Goal: Download file/media

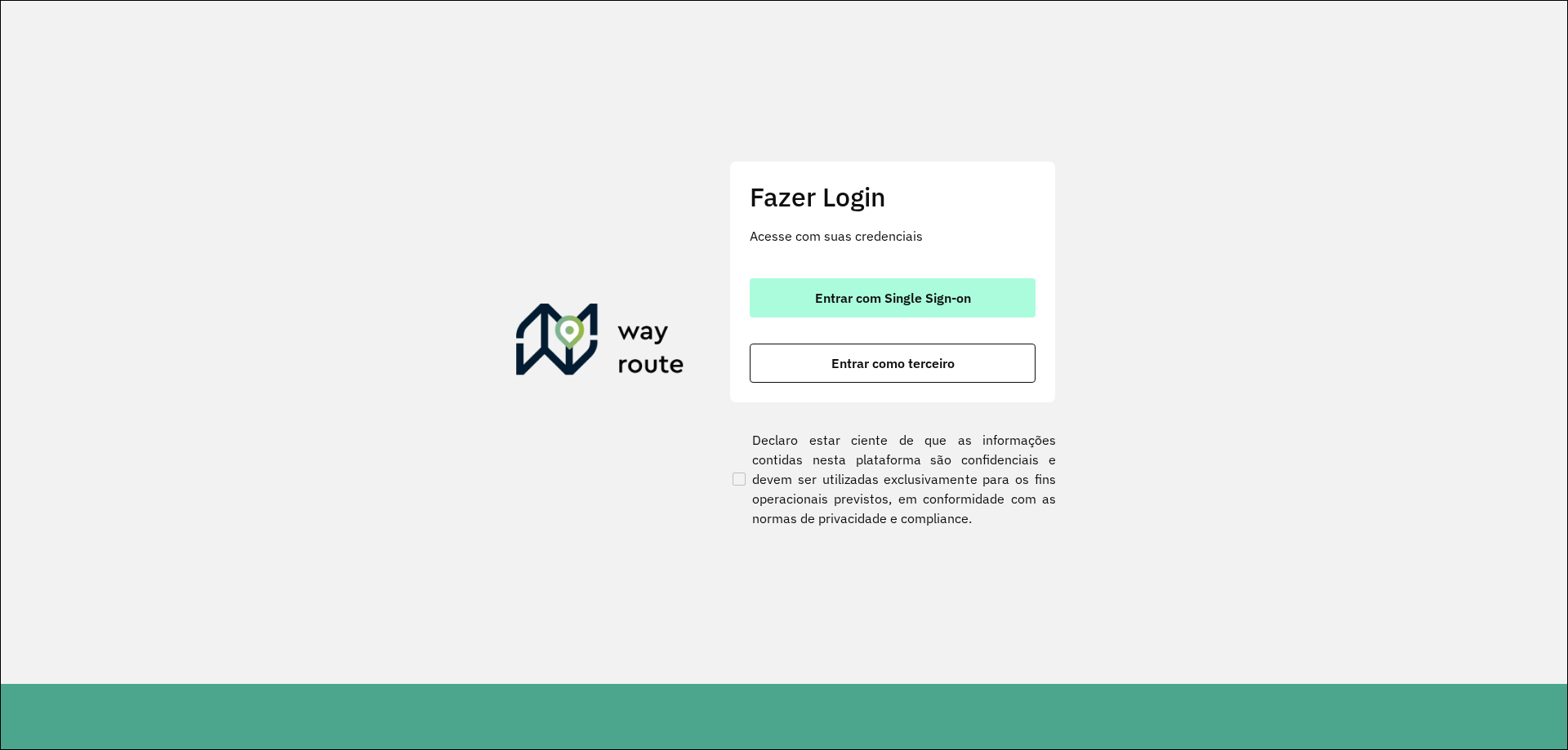
click at [915, 309] on button "Entrar com Single Sign-on" at bounding box center [892, 297] width 285 height 39
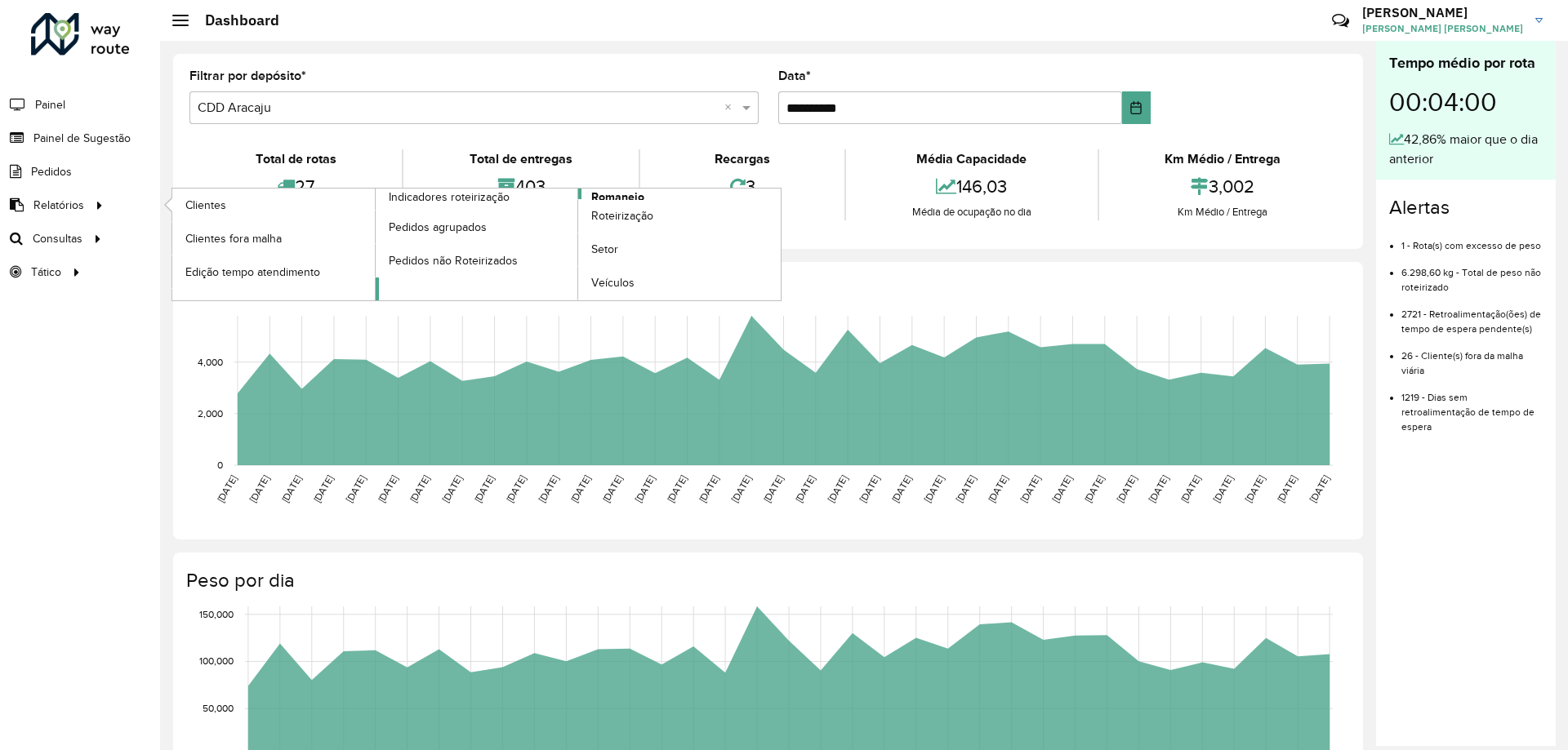
click at [604, 192] on span "Romaneio" at bounding box center [618, 197] width 53 height 17
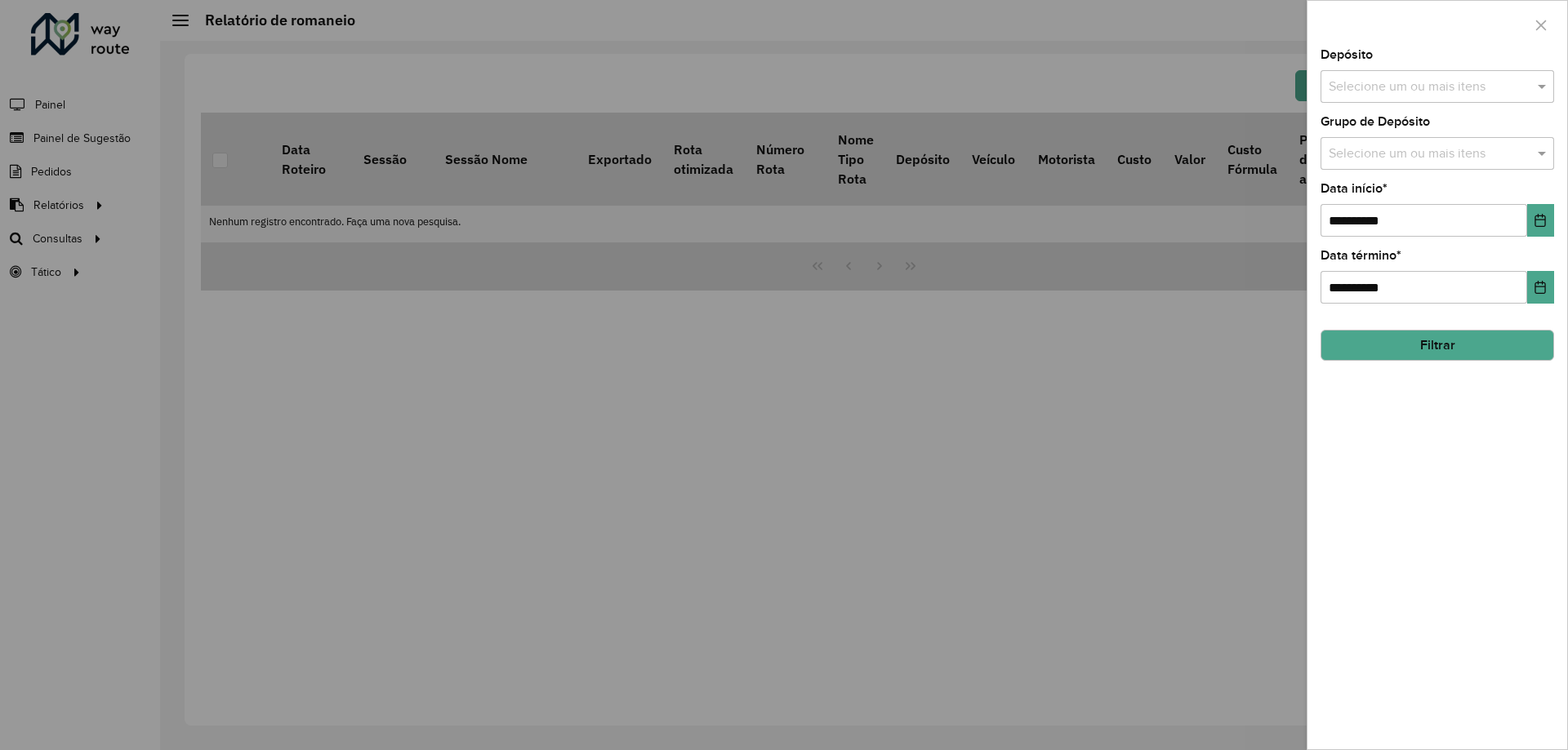
click at [1458, 341] on button "Filtrar" at bounding box center [1437, 345] width 234 height 31
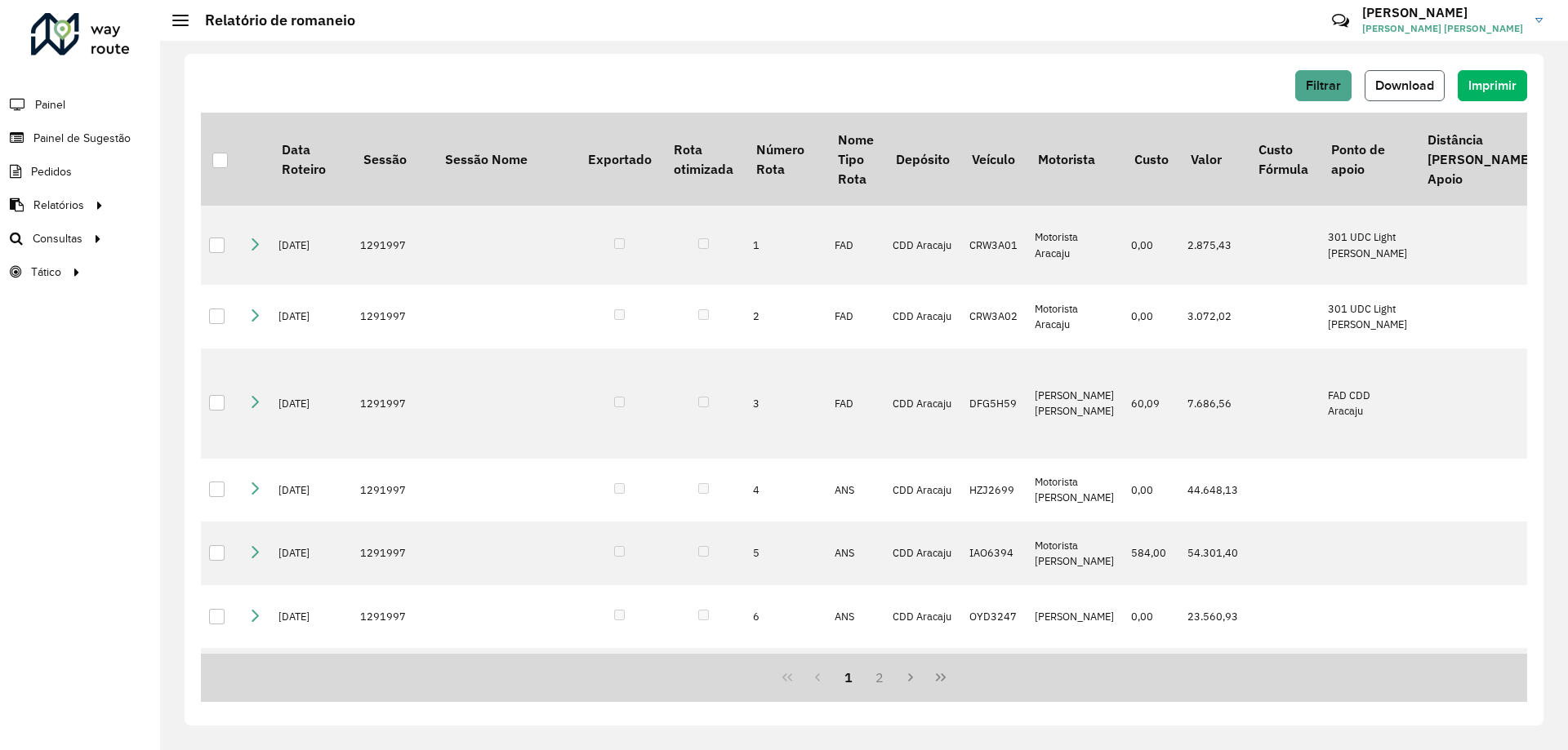
click at [1403, 79] on span "Download" at bounding box center [1404, 85] width 59 height 14
